Goal: Register for event/course

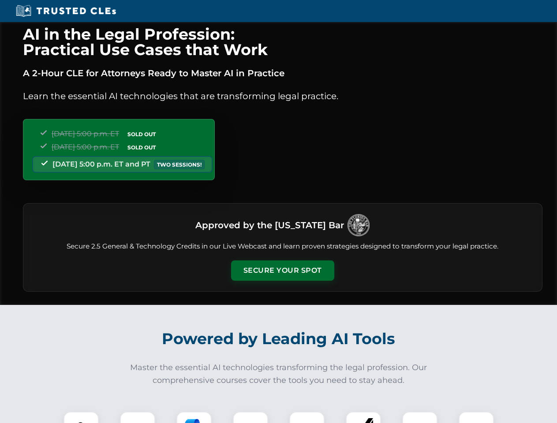
click at [282, 271] on button "Secure Your Spot" at bounding box center [282, 271] width 103 height 20
click at [81, 417] on img at bounding box center [81, 430] width 26 height 26
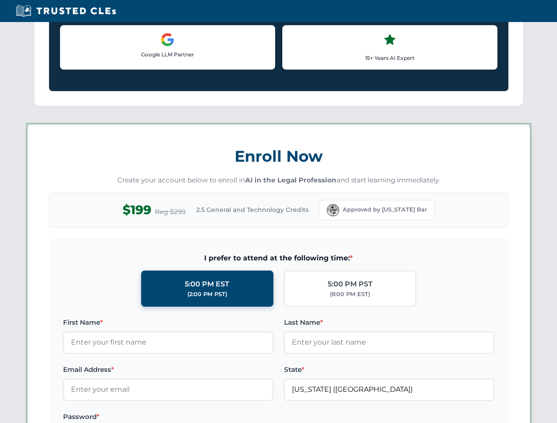
click at [194, 417] on label "Password *" at bounding box center [168, 417] width 210 height 11
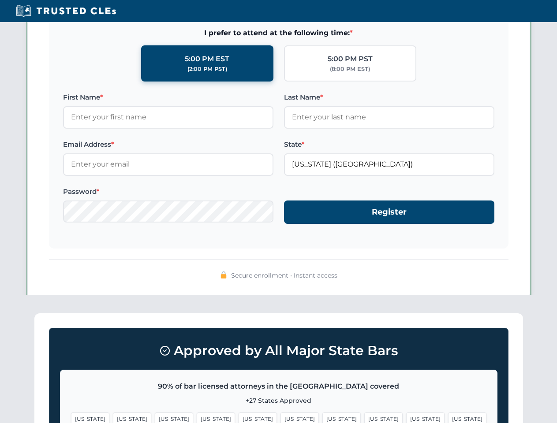
click at [406, 417] on span "[US_STATE]" at bounding box center [425, 419] width 38 height 13
